Goal: Navigation & Orientation: Find specific page/section

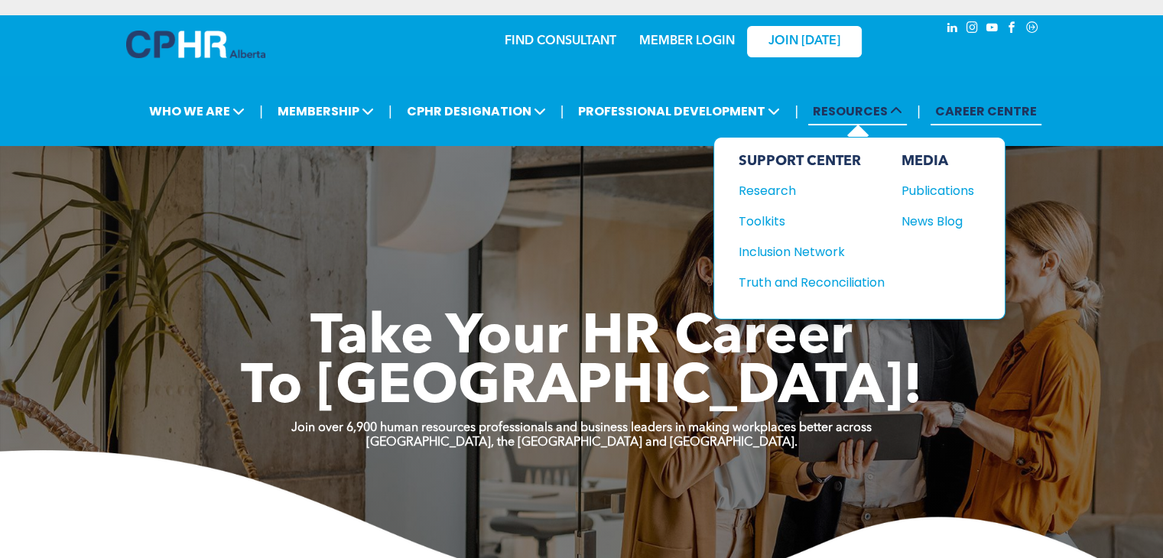
click at [891, 117] on span at bounding box center [895, 111] width 15 height 18
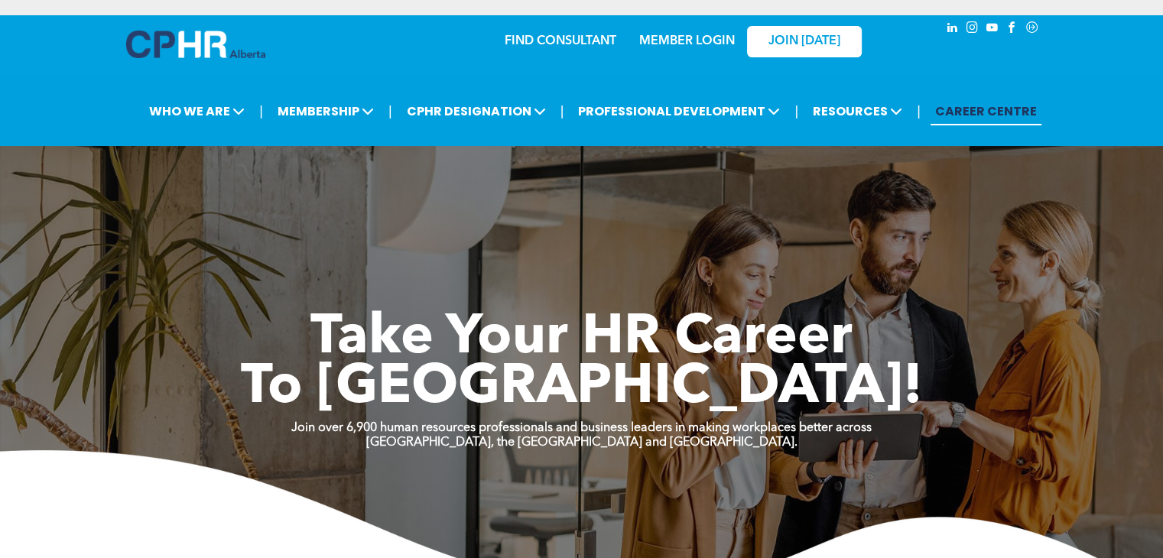
click at [690, 42] on link "MEMBER LOGIN" at bounding box center [687, 41] width 96 height 12
